Goal: Transaction & Acquisition: Purchase product/service

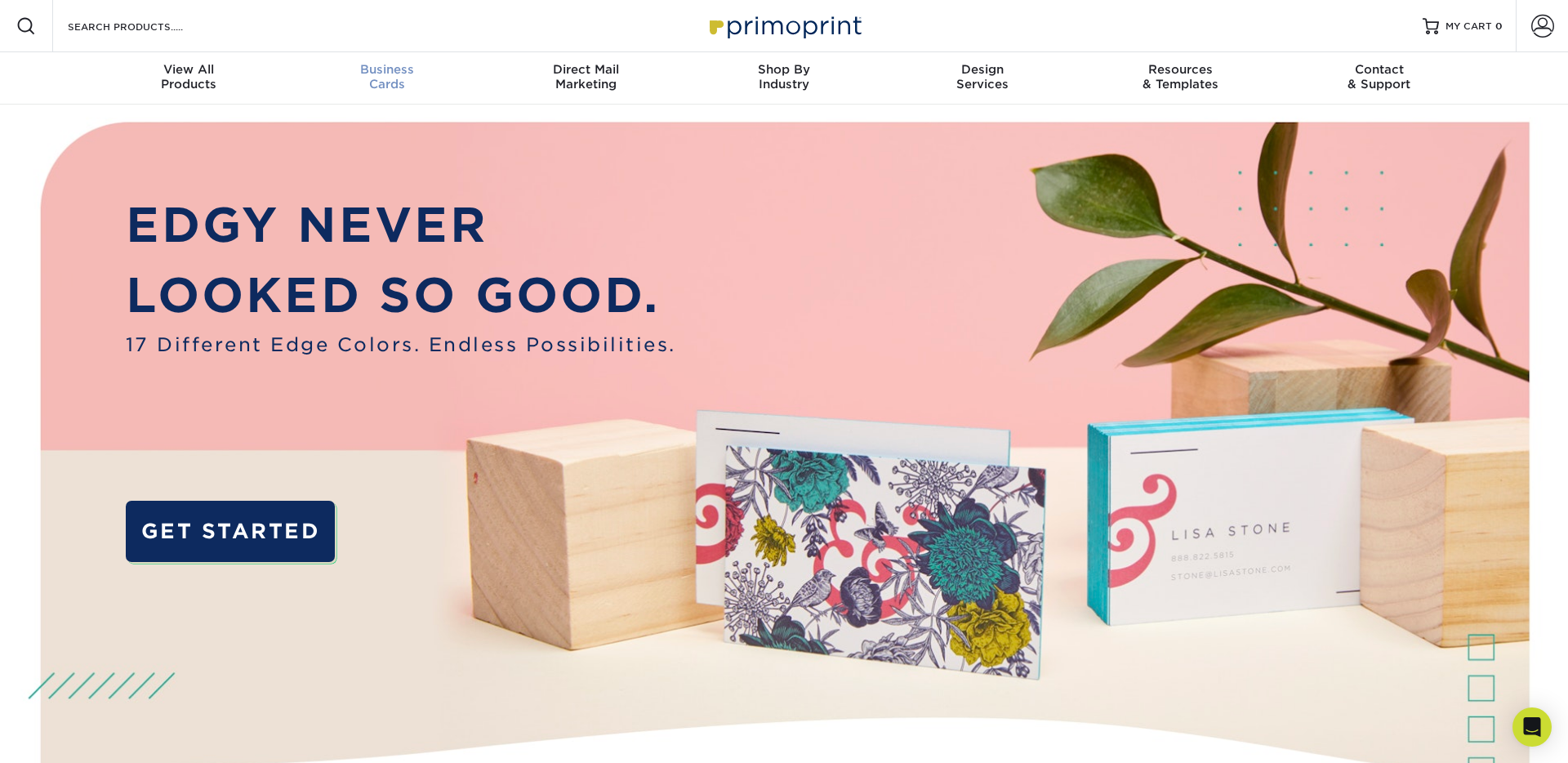
click at [415, 75] on span "Business" at bounding box center [388, 69] width 198 height 15
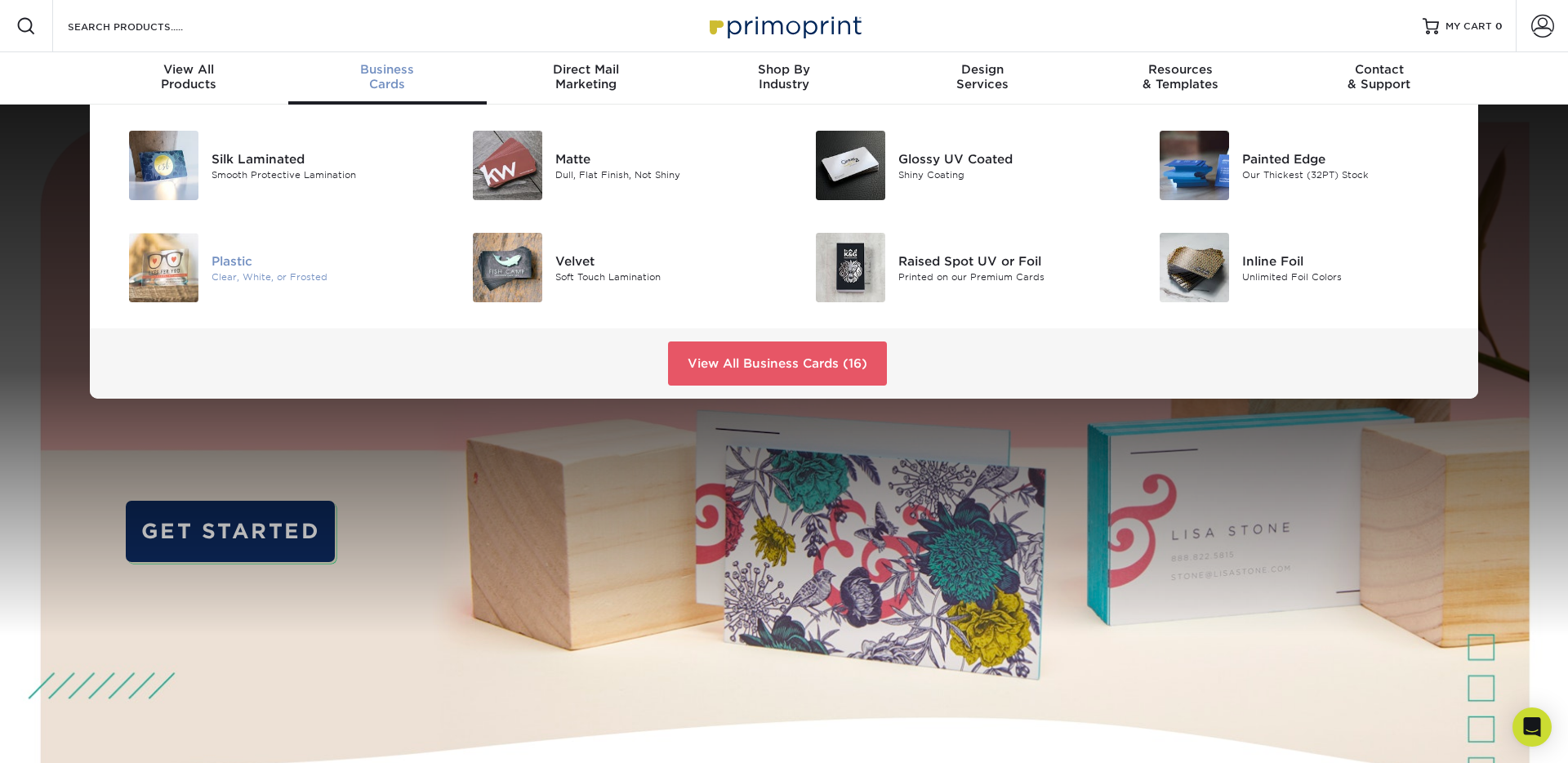
click at [243, 264] on div "Plastic" at bounding box center [320, 260] width 217 height 17
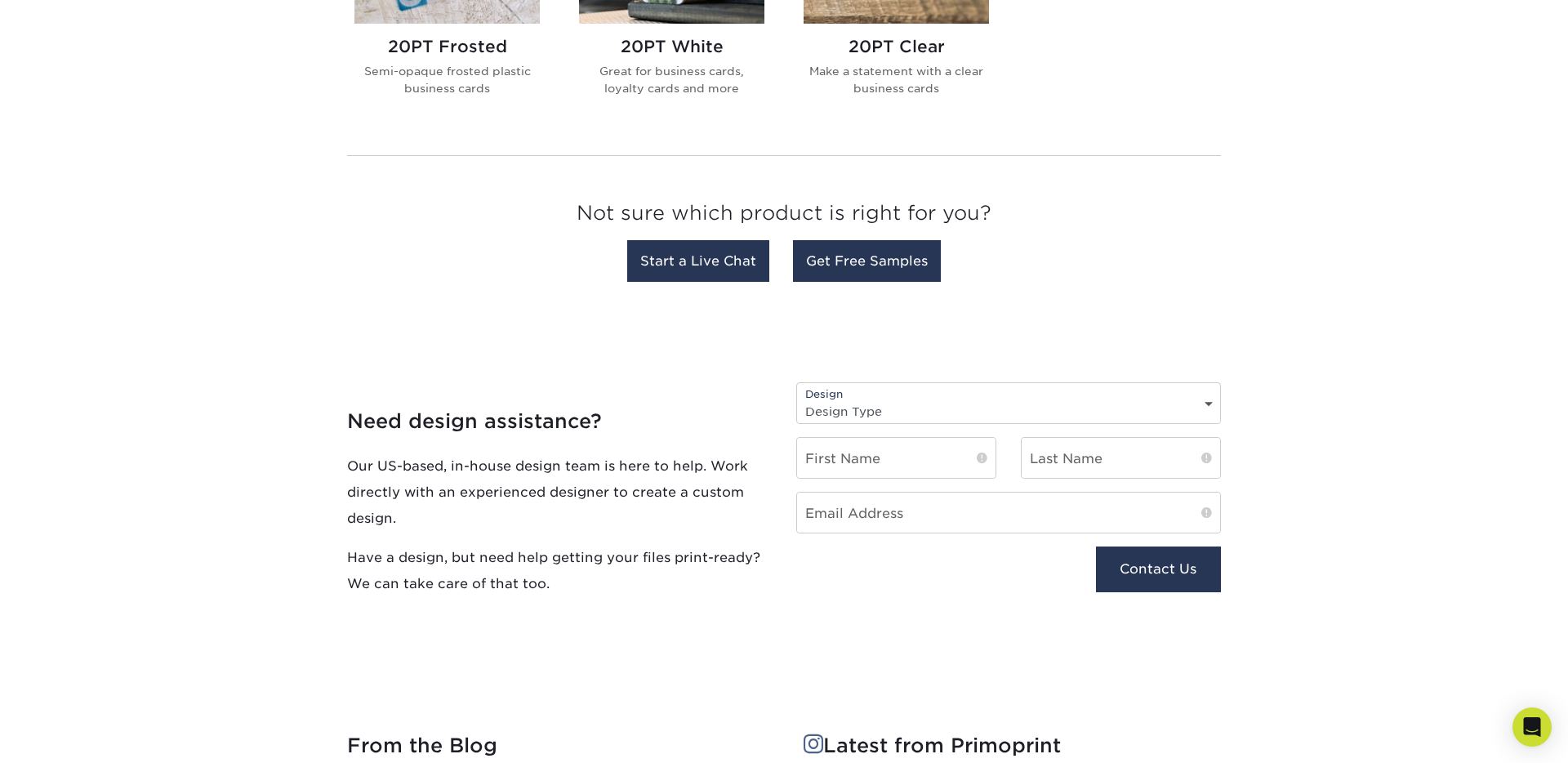
scroll to position [827, 0]
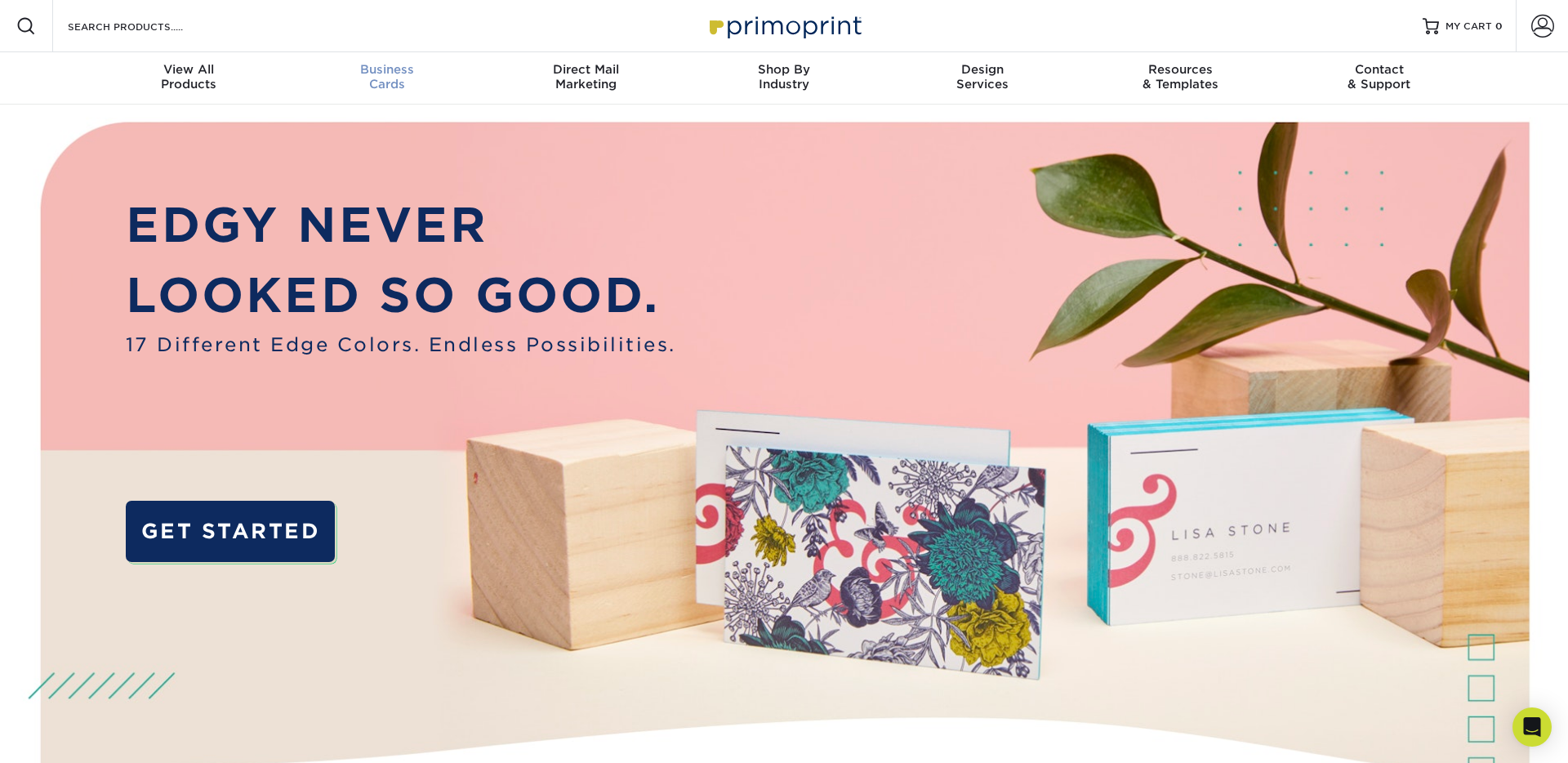
click at [399, 74] on span "Business" at bounding box center [388, 69] width 198 height 15
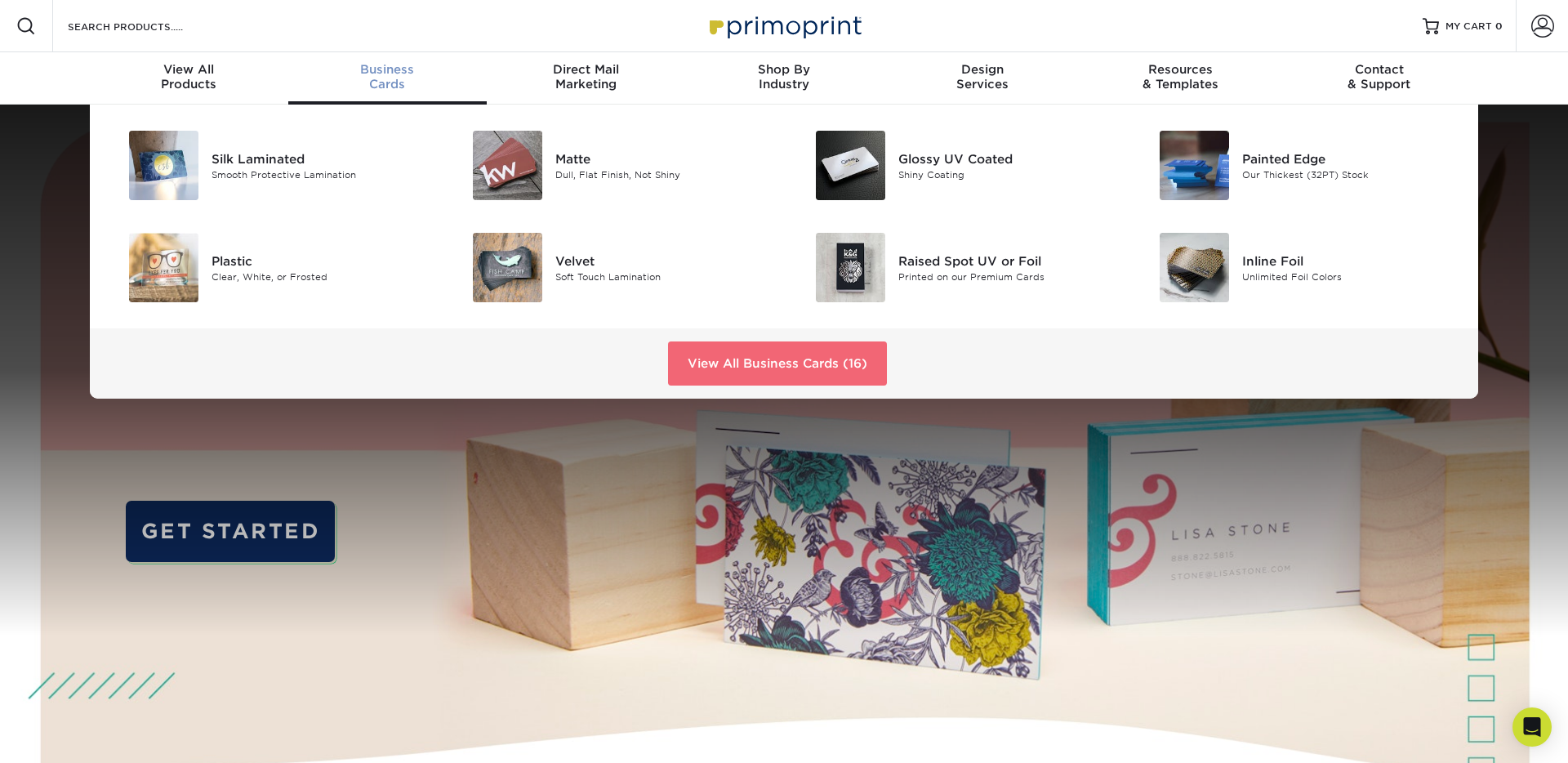
click at [798, 359] on link "View All Business Cards (16)" at bounding box center [777, 363] width 219 height 44
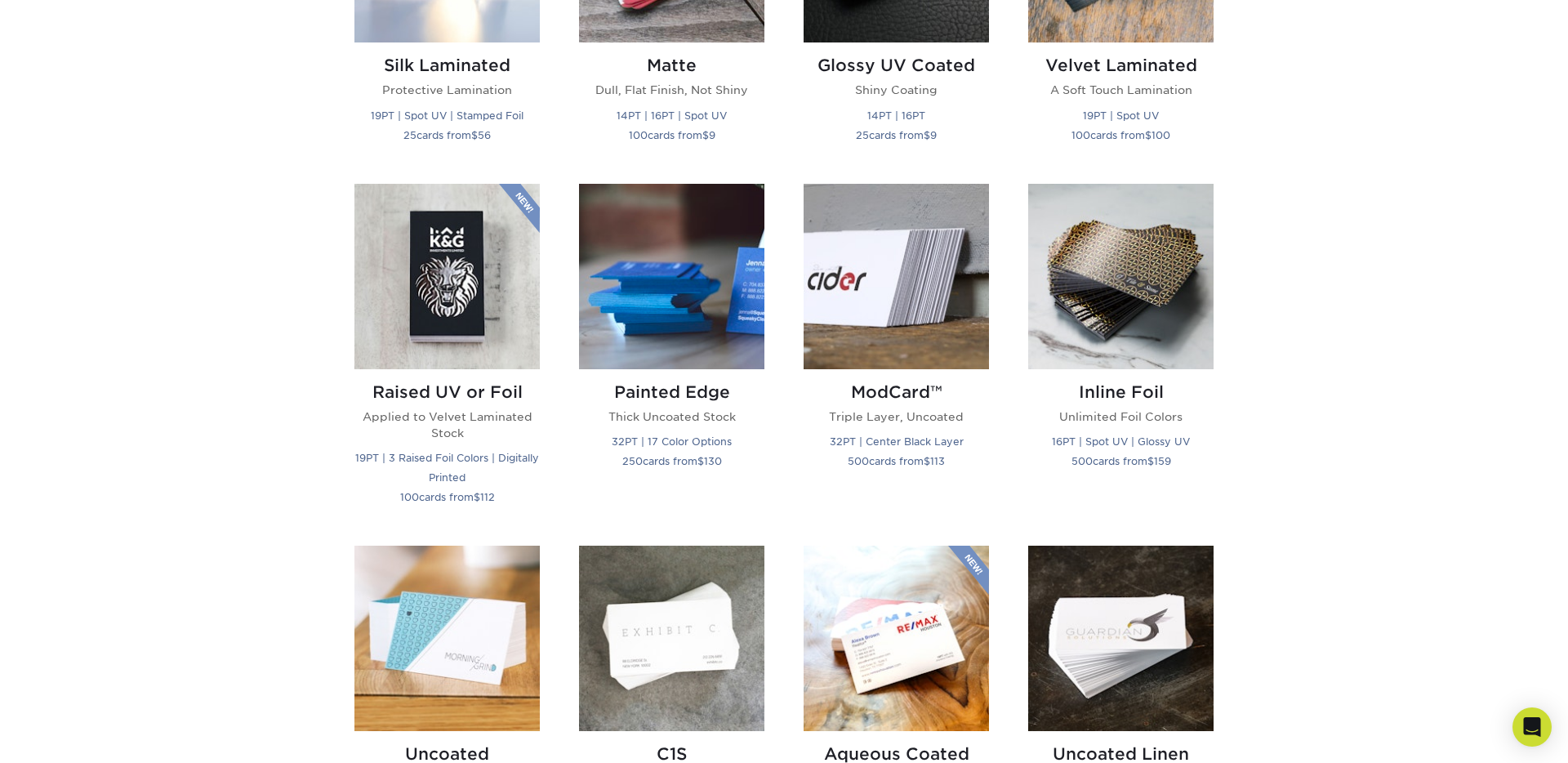
scroll to position [1383, 0]
